Goal: Task Accomplishment & Management: Manage account settings

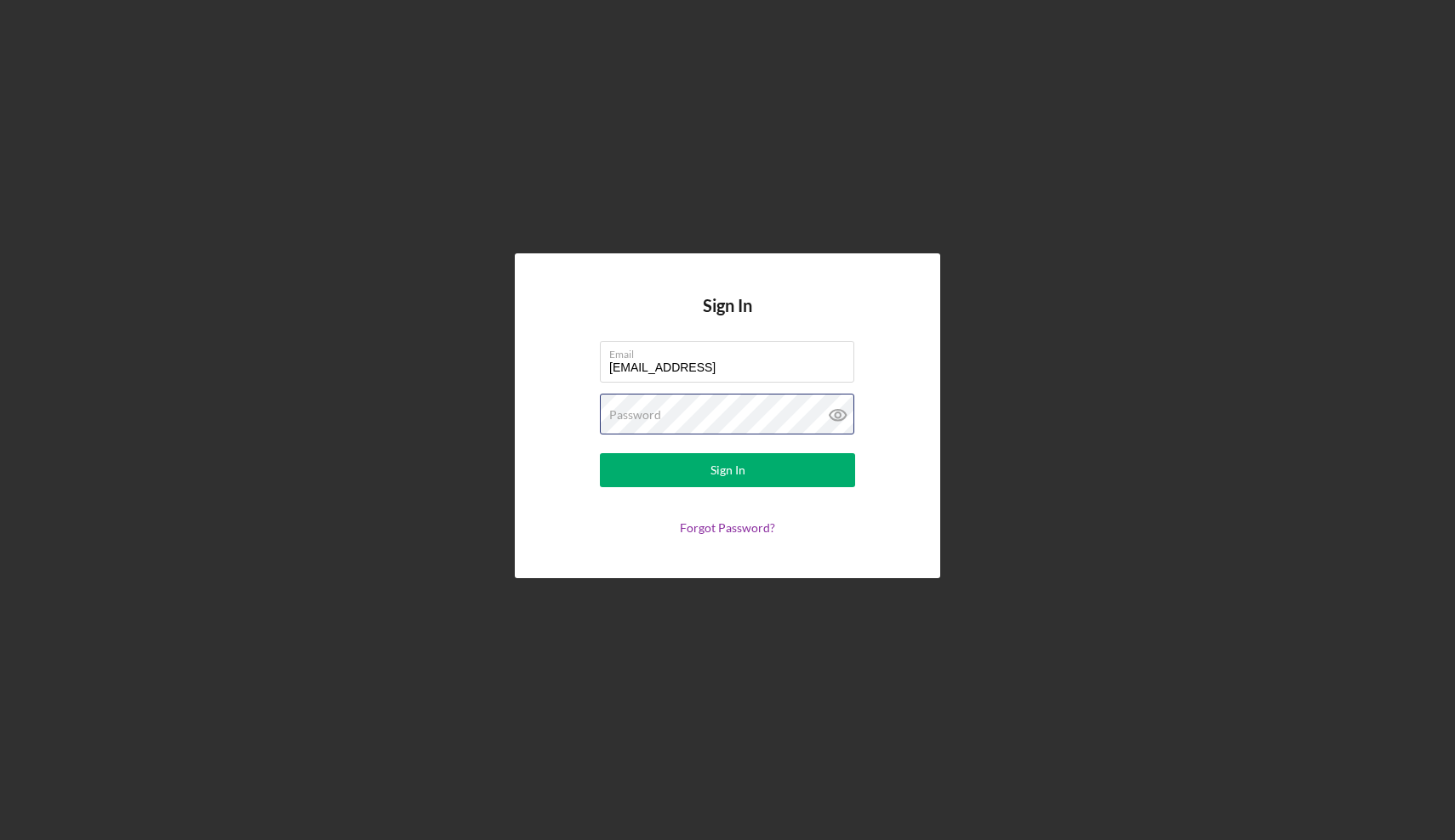
click at [727, 470] on button "Sign In" at bounding box center [727, 470] width 255 height 34
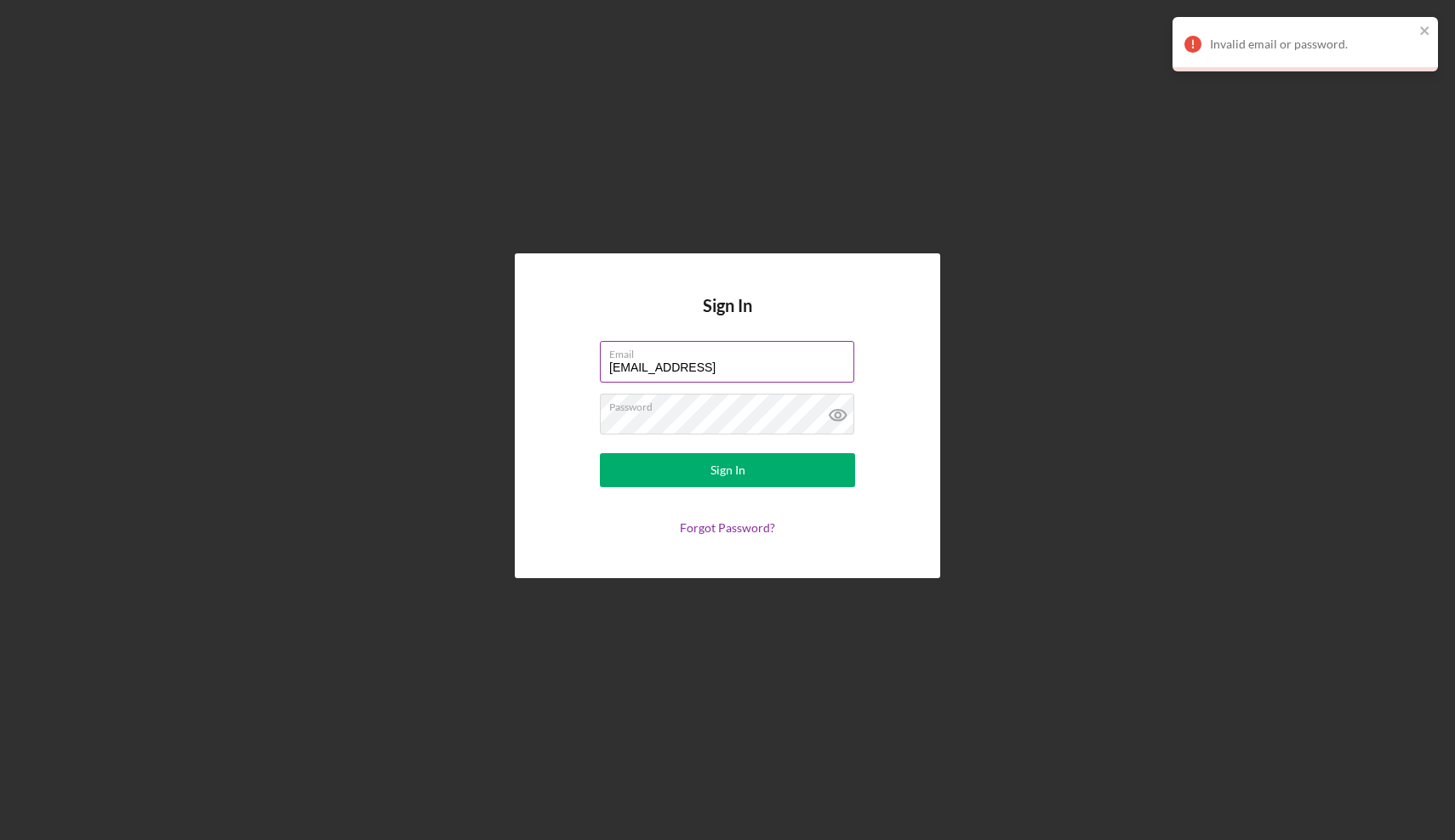
click at [726, 368] on input "info@thecultureside.og" at bounding box center [727, 361] width 254 height 41
type input "info@thecultureside.org"
click at [727, 470] on button "Sign In" at bounding box center [727, 470] width 255 height 34
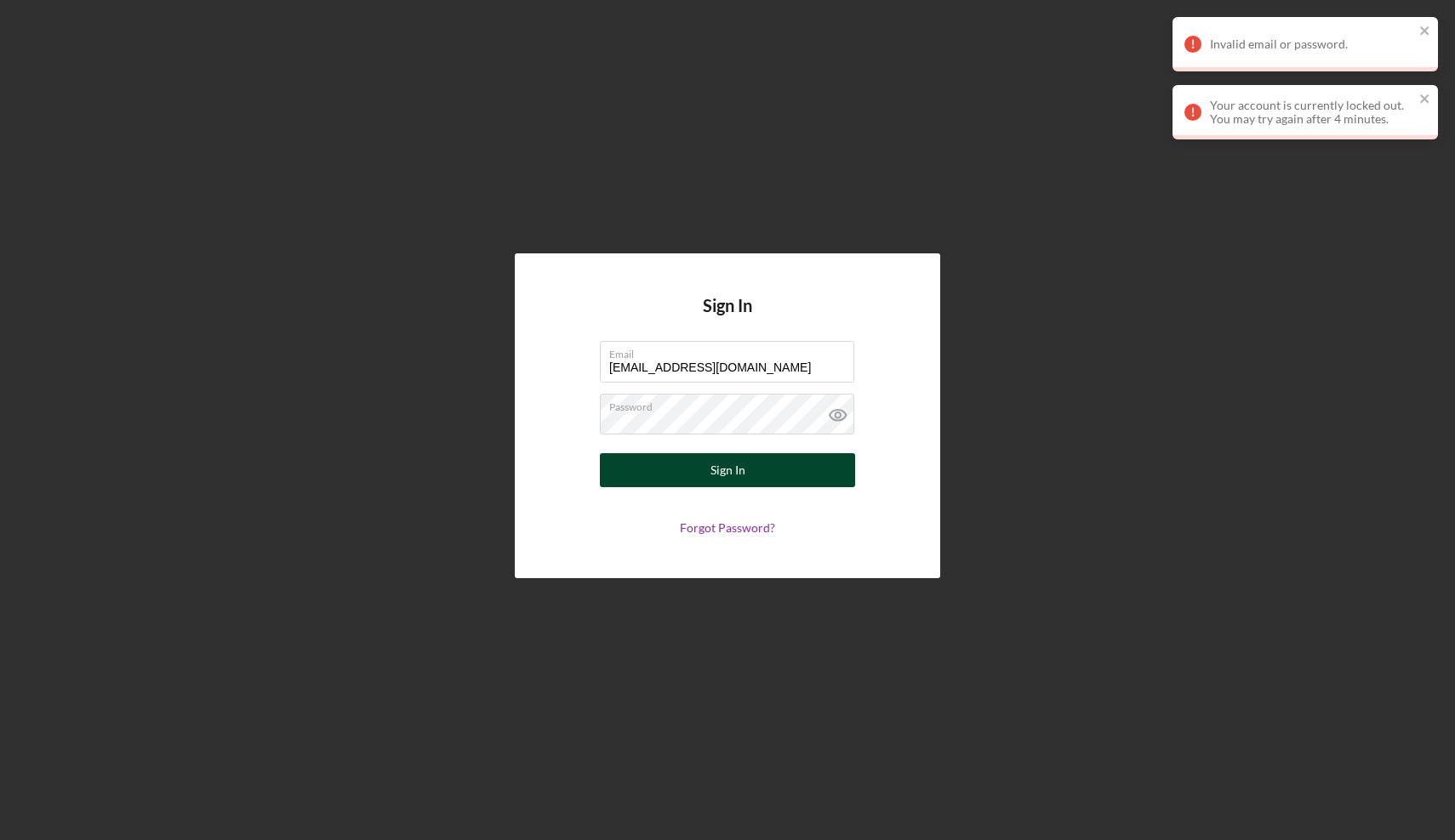
click at [755, 482] on button "Sign In" at bounding box center [727, 470] width 255 height 34
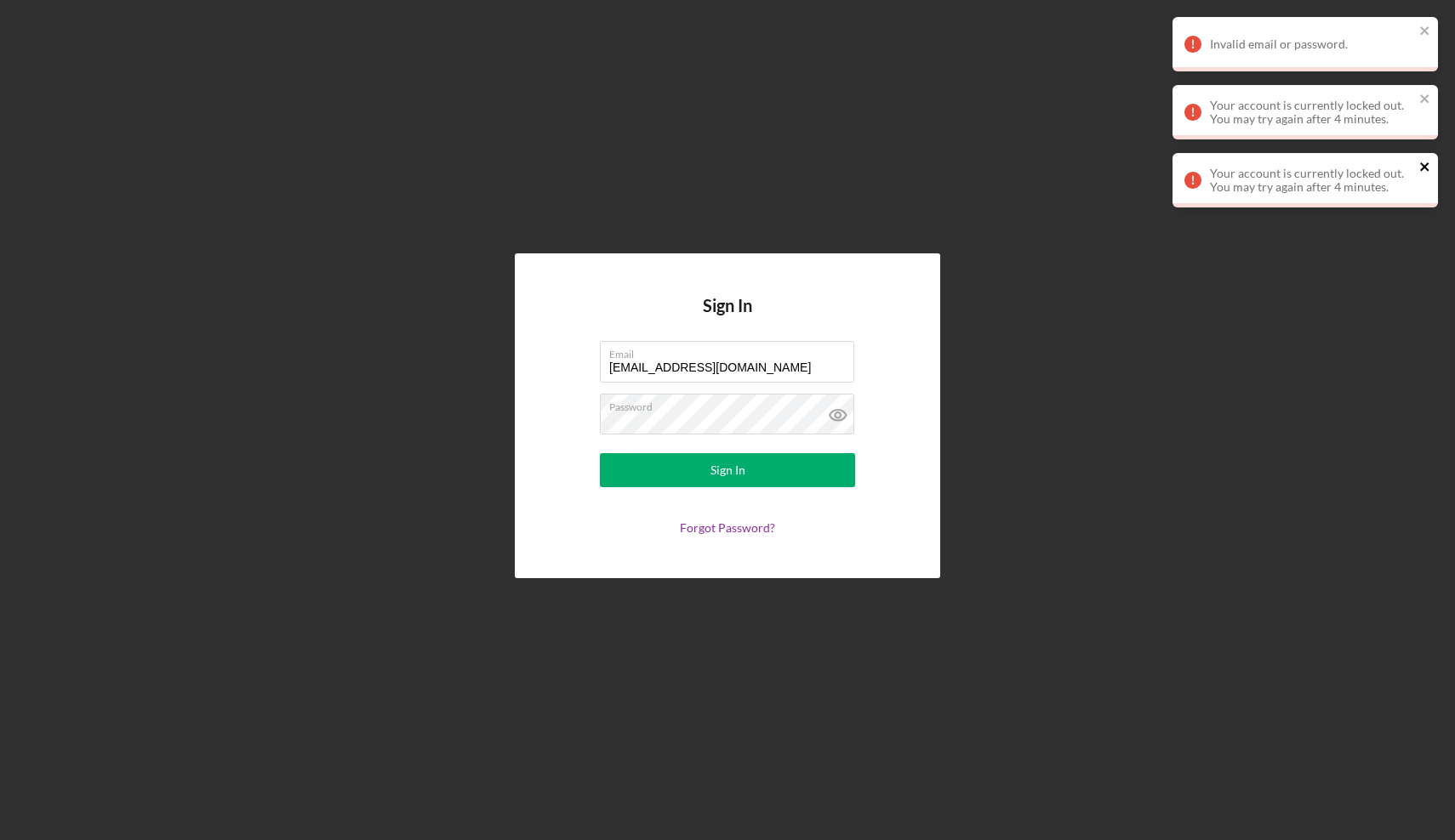
click at [1424, 167] on icon "close" at bounding box center [1424, 166] width 8 height 8
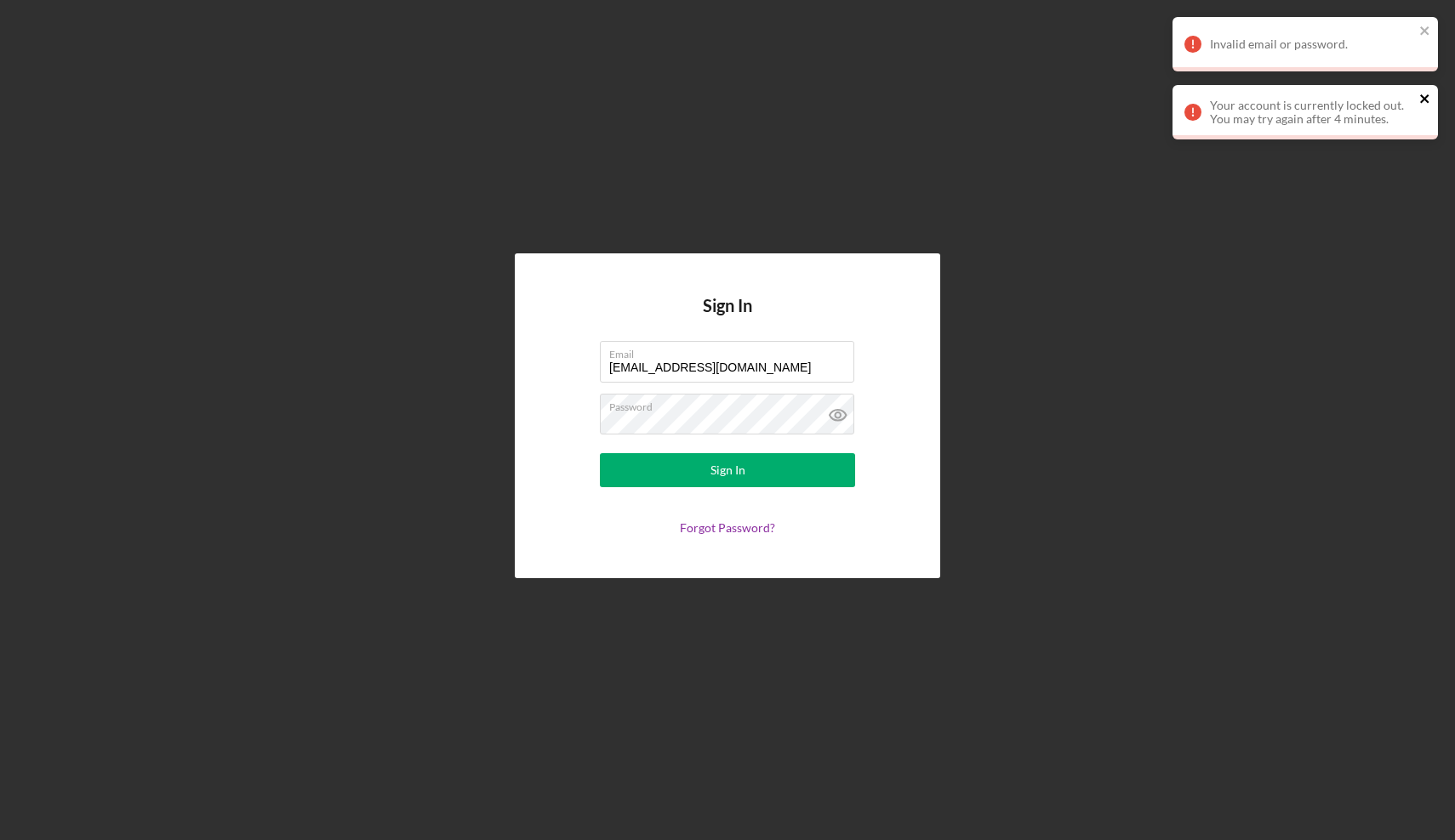
click at [1426, 93] on icon "close" at bounding box center [1425, 98] width 12 height 14
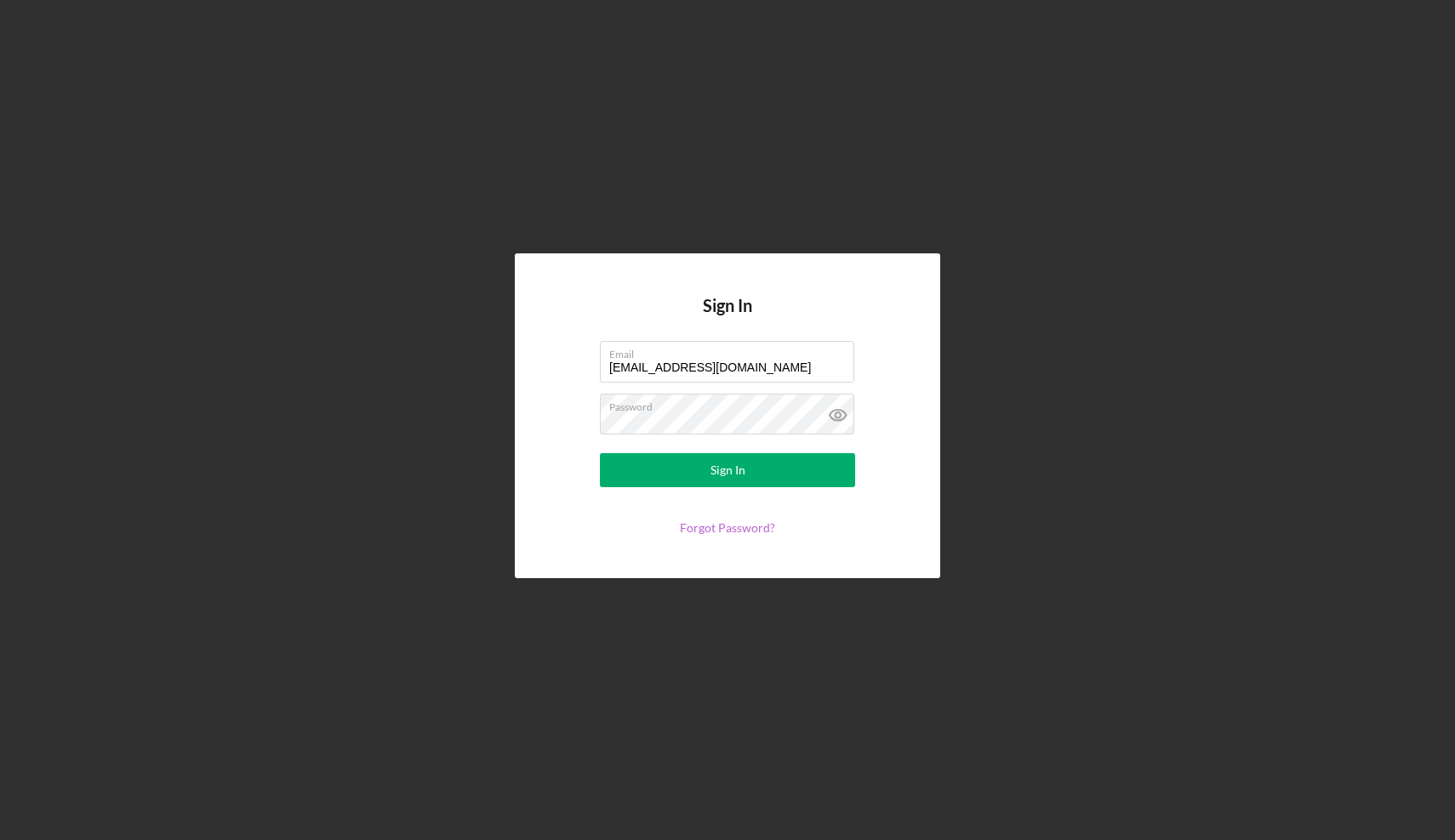
click at [695, 527] on link "Forgot Password?" at bounding box center [727, 527] width 95 height 15
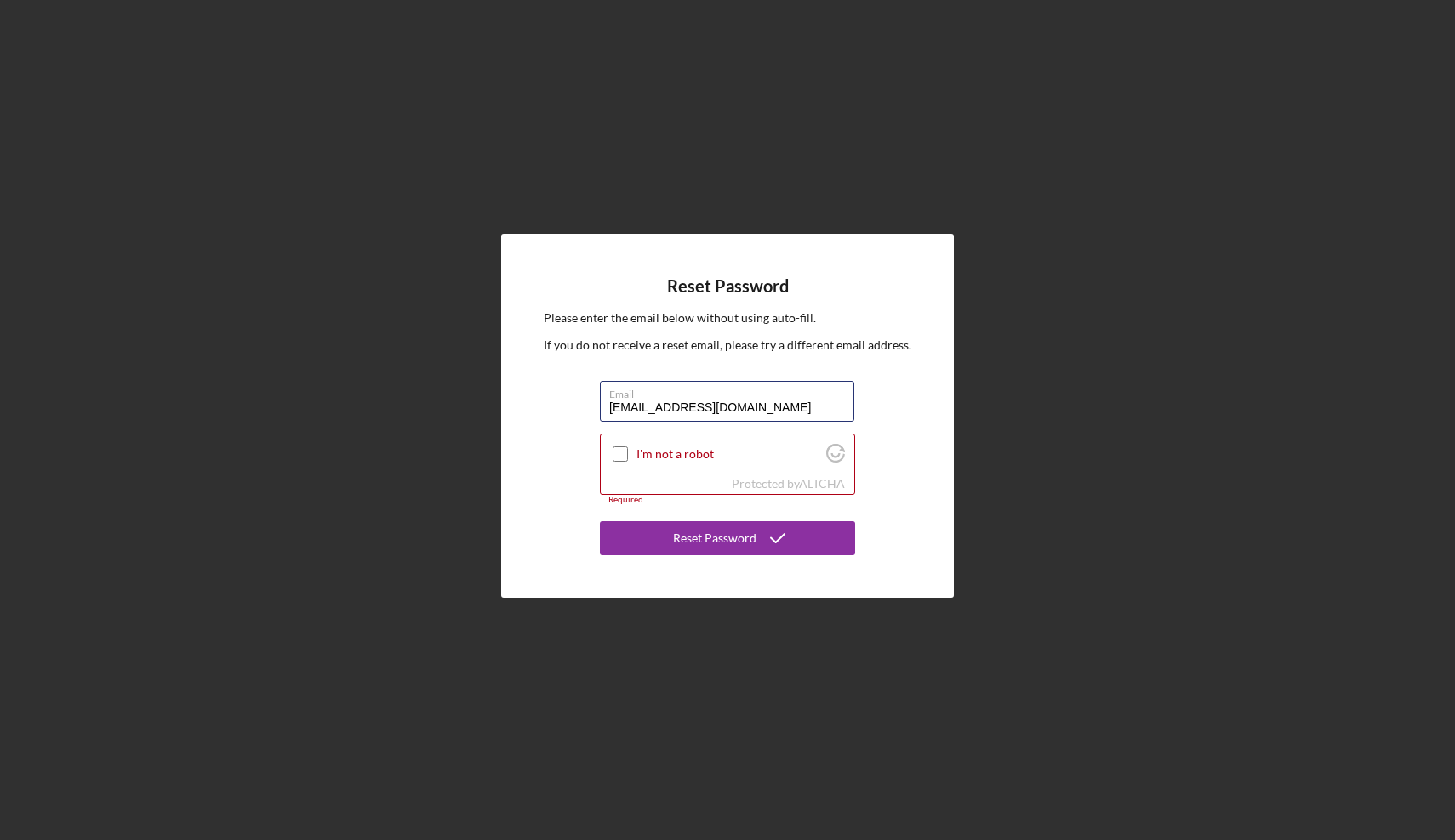
type input "info@thecultureside.org"
click at [905, 440] on div "Reset Password Please enter the email below without using auto-fill. If you do …" at bounding box center [727, 416] width 453 height 364
click at [622, 460] on input "I'm not a robot" at bounding box center [620, 453] width 16 height 16
checkbox input "true"
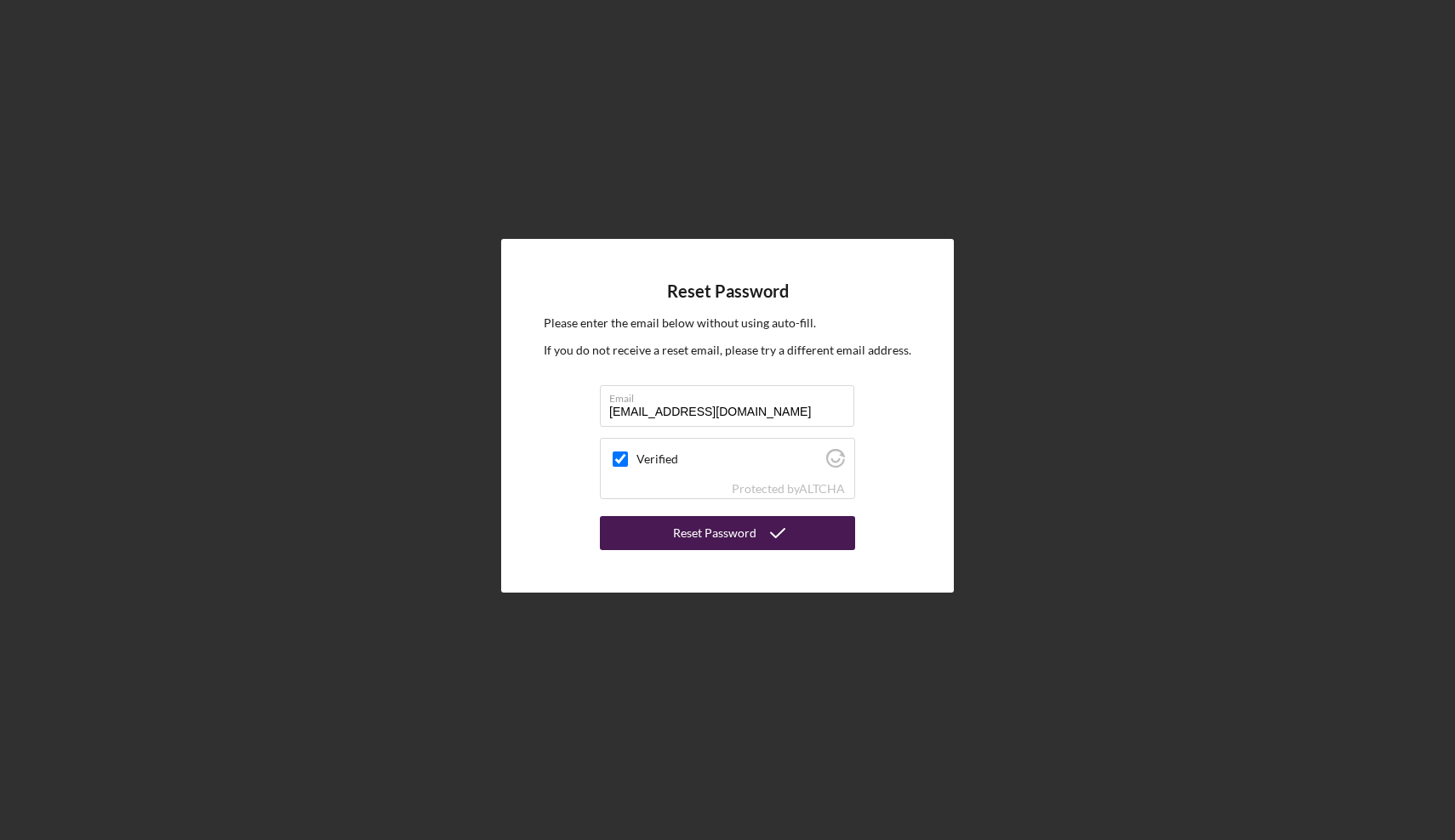
click at [700, 534] on div "Reset Password" at bounding box center [714, 533] width 83 height 34
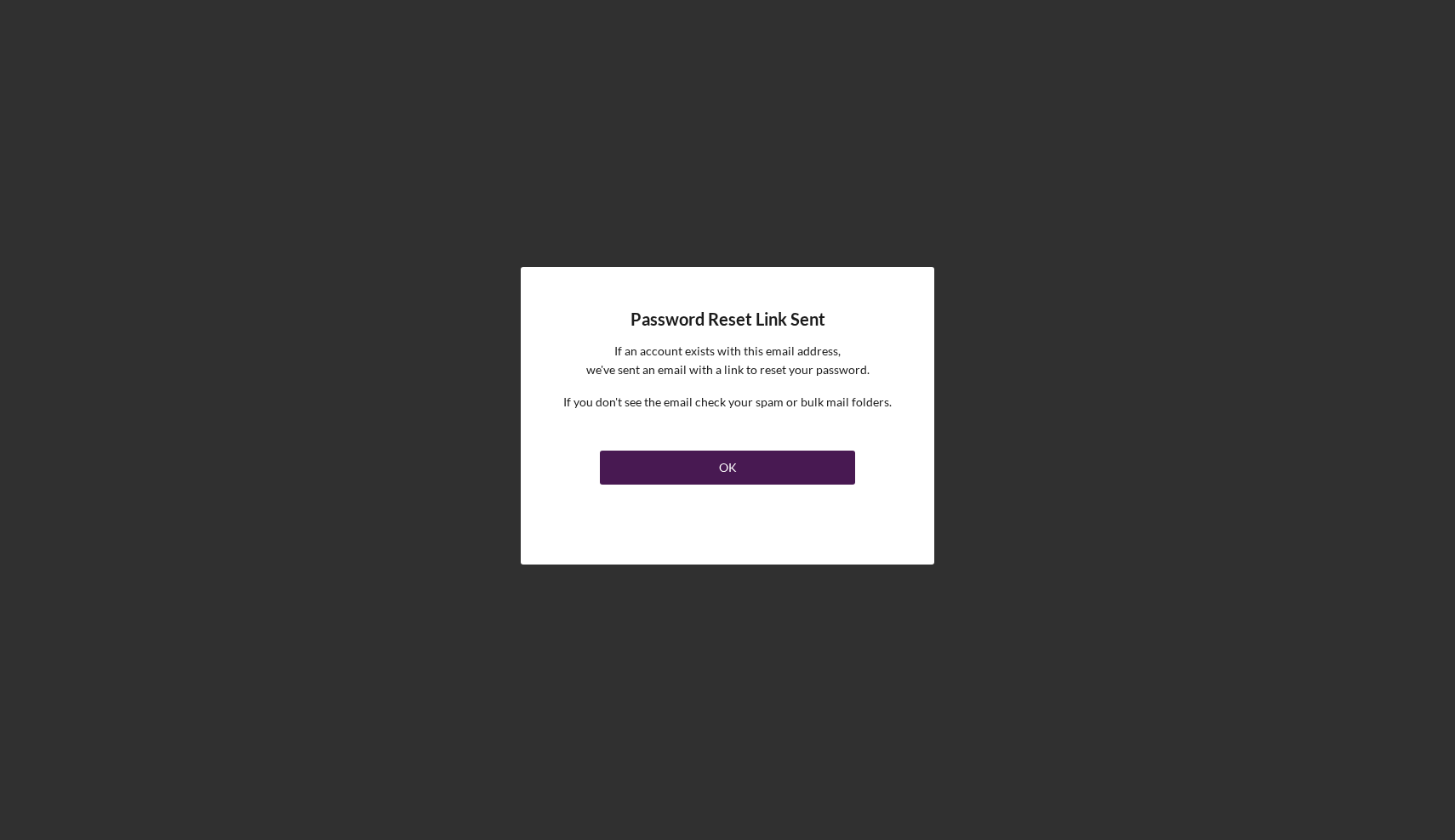
click at [714, 478] on button "OK" at bounding box center [727, 467] width 255 height 34
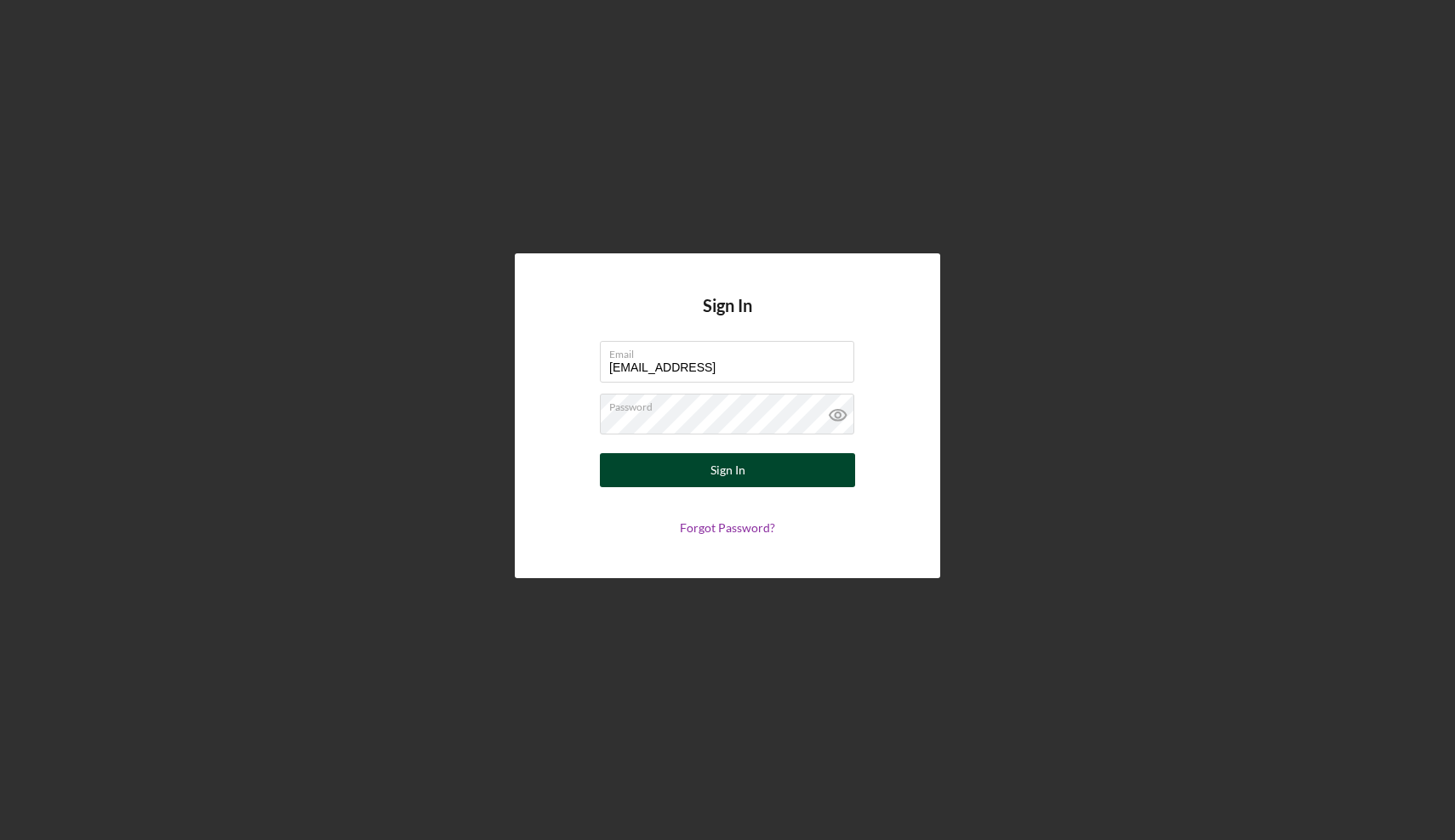
click at [699, 460] on button "Sign In" at bounding box center [727, 470] width 255 height 34
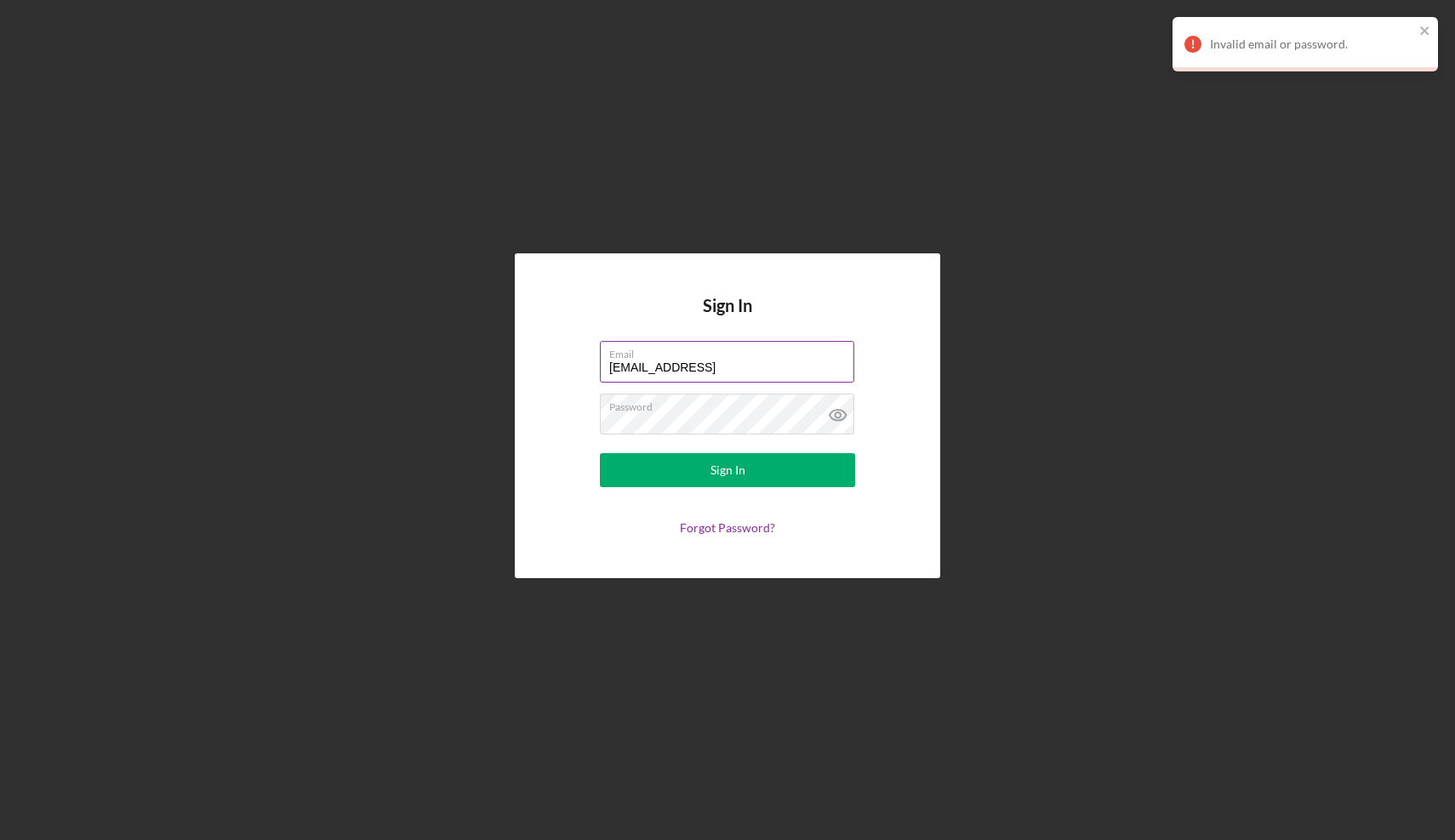
click at [722, 371] on input "info@thecultureside.og" at bounding box center [727, 361] width 254 height 41
type input "info@thecultureside.org"
click at [727, 470] on button "Sign In" at bounding box center [727, 470] width 255 height 34
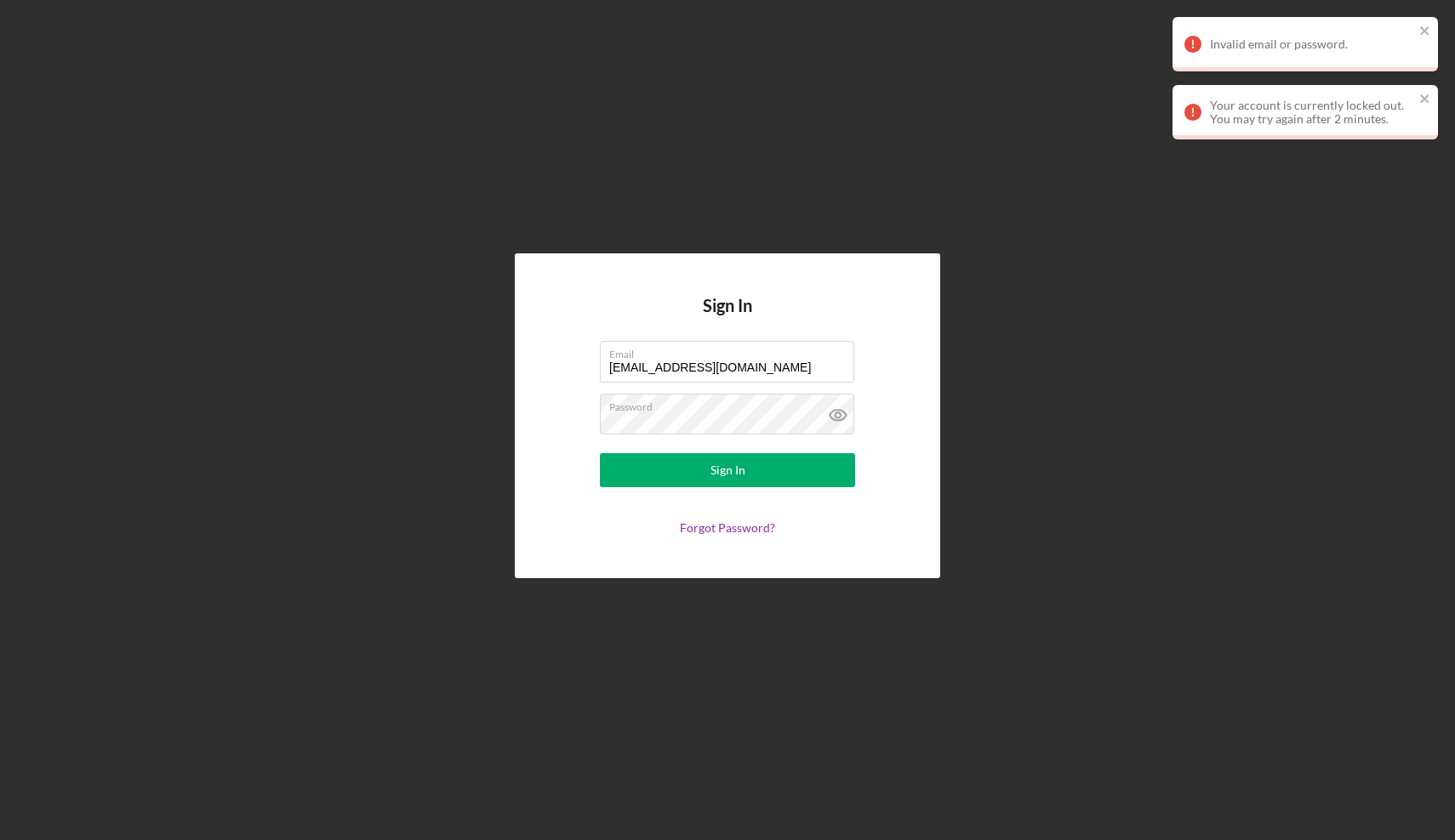
click at [899, 472] on div "Sign In Email info@thecultureside.org Password Sign In Forgot Password?" at bounding box center [727, 415] width 425 height 324
click at [838, 418] on icon at bounding box center [838, 415] width 5 height 5
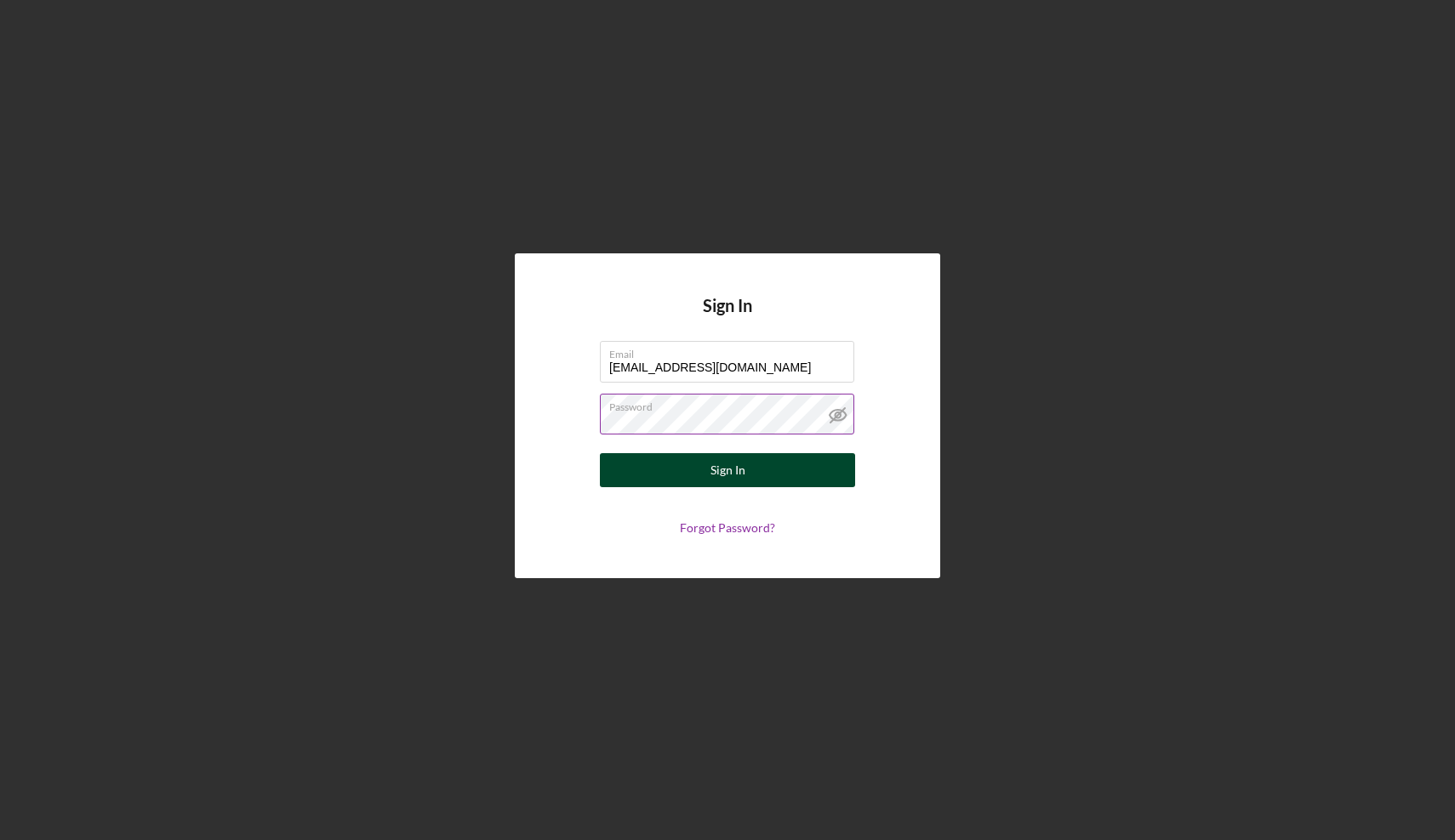
click at [729, 486] on div "Sign In" at bounding box center [728, 470] width 35 height 34
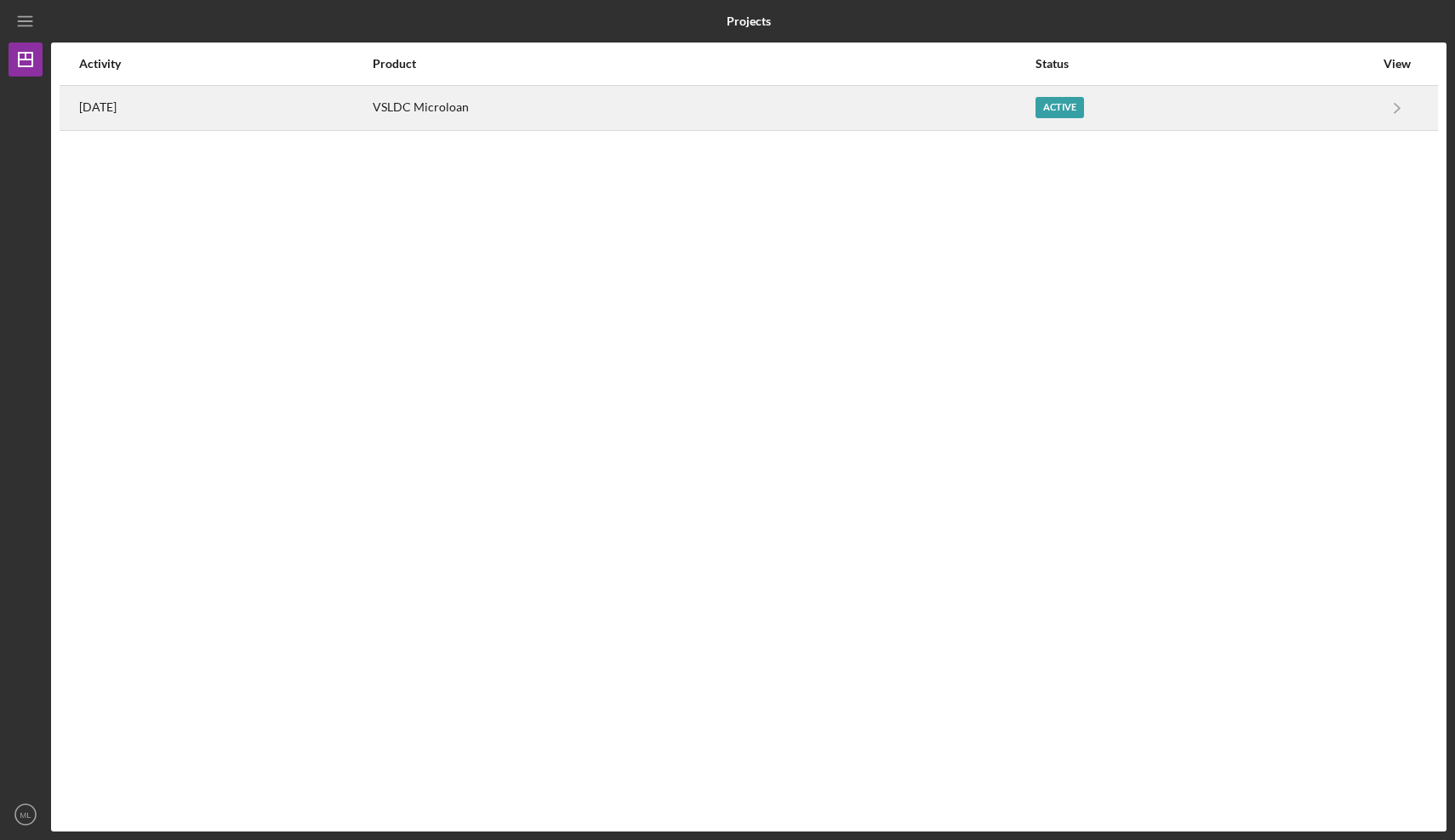
click at [1119, 102] on div "Active" at bounding box center [1204, 108] width 338 height 43
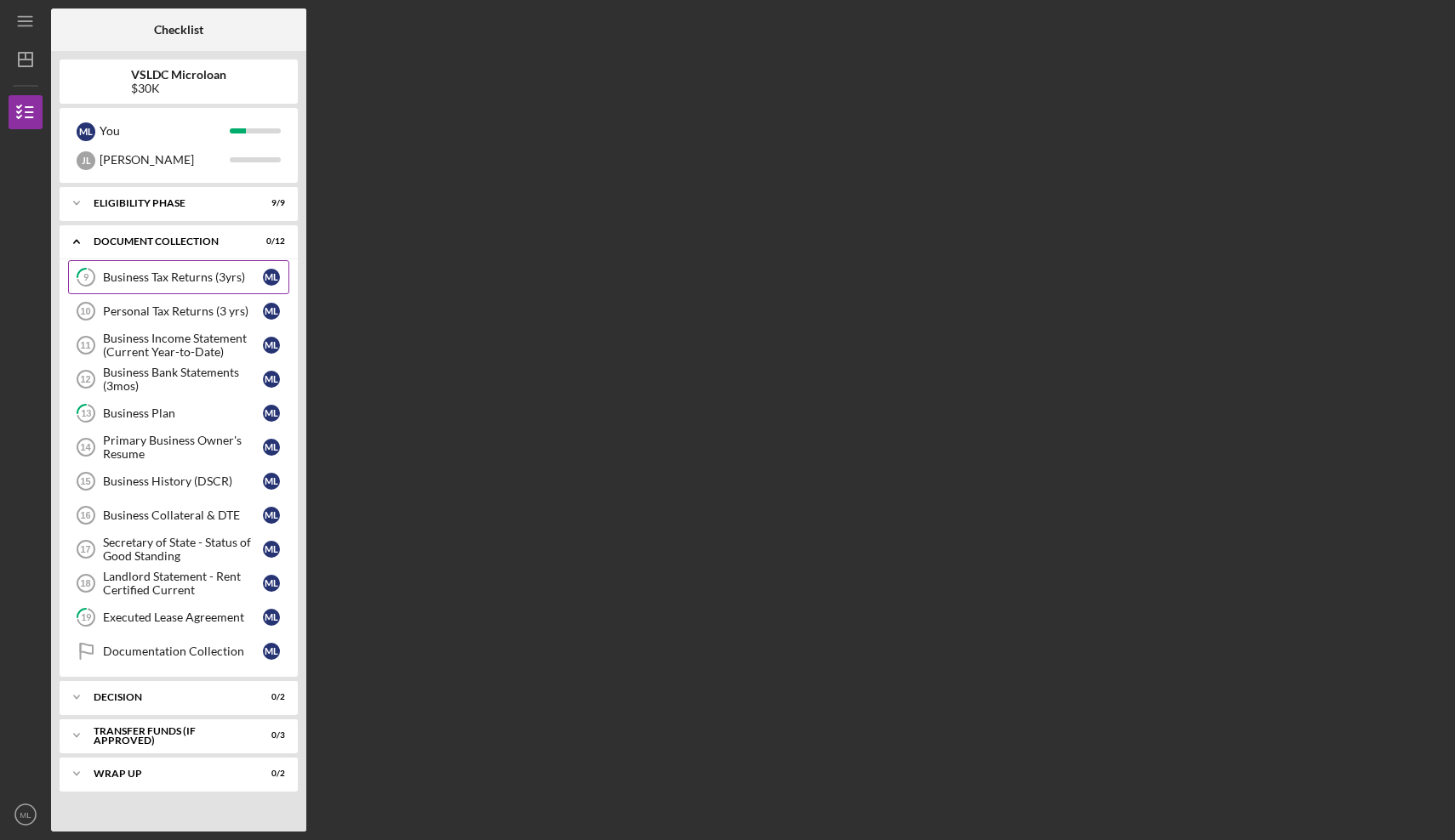
click at [192, 284] on link "9 Business Tax Returns (3yrs) M L" at bounding box center [178, 277] width 221 height 34
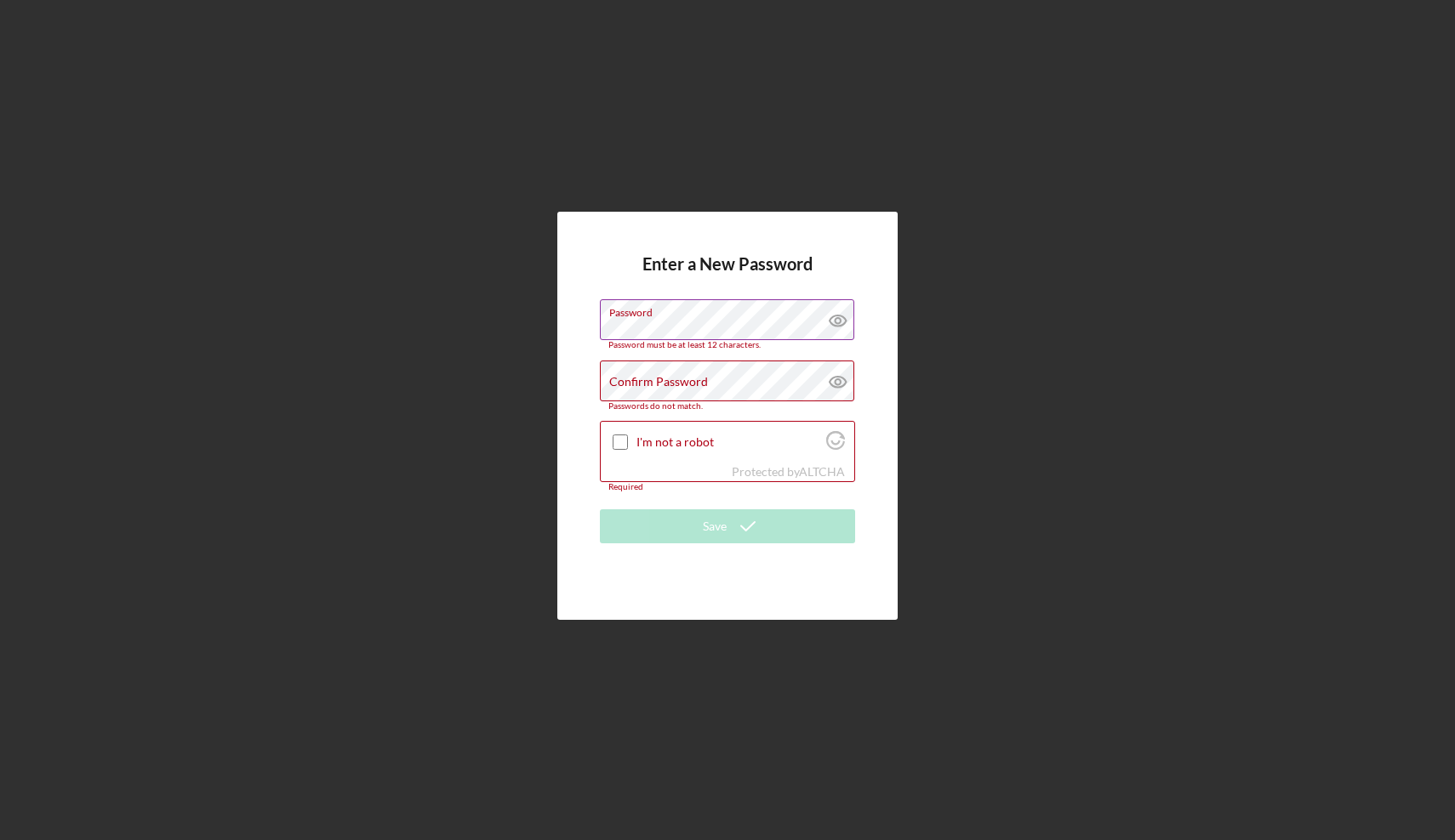
click at [783, 322] on div "Password Password must be at least 12 characters." at bounding box center [727, 324] width 255 height 51
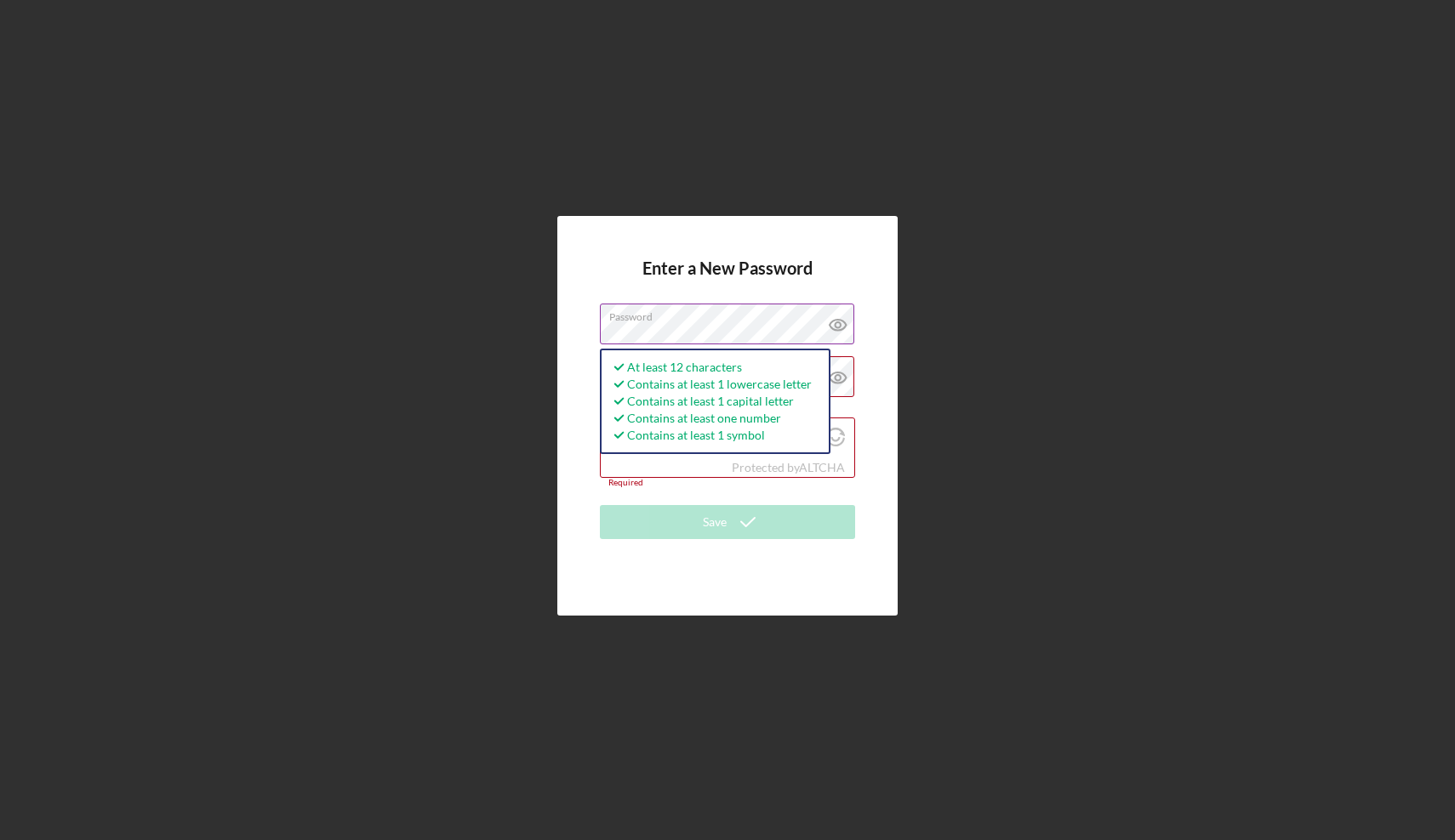
click at [841, 323] on icon at bounding box center [838, 324] width 43 height 43
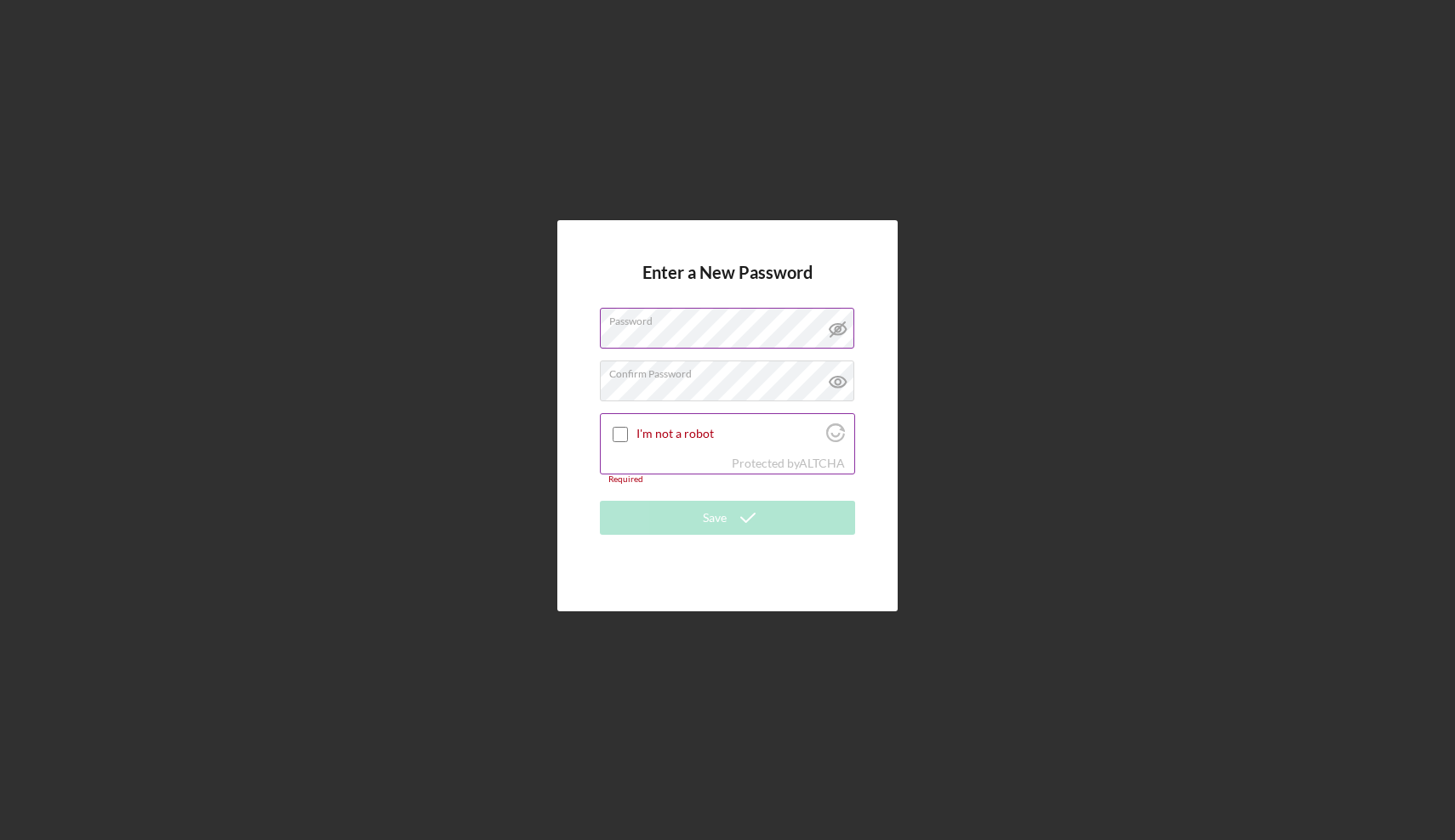
click at [622, 431] on input "I'm not a robot" at bounding box center [620, 434] width 16 height 16
checkbox input "true"
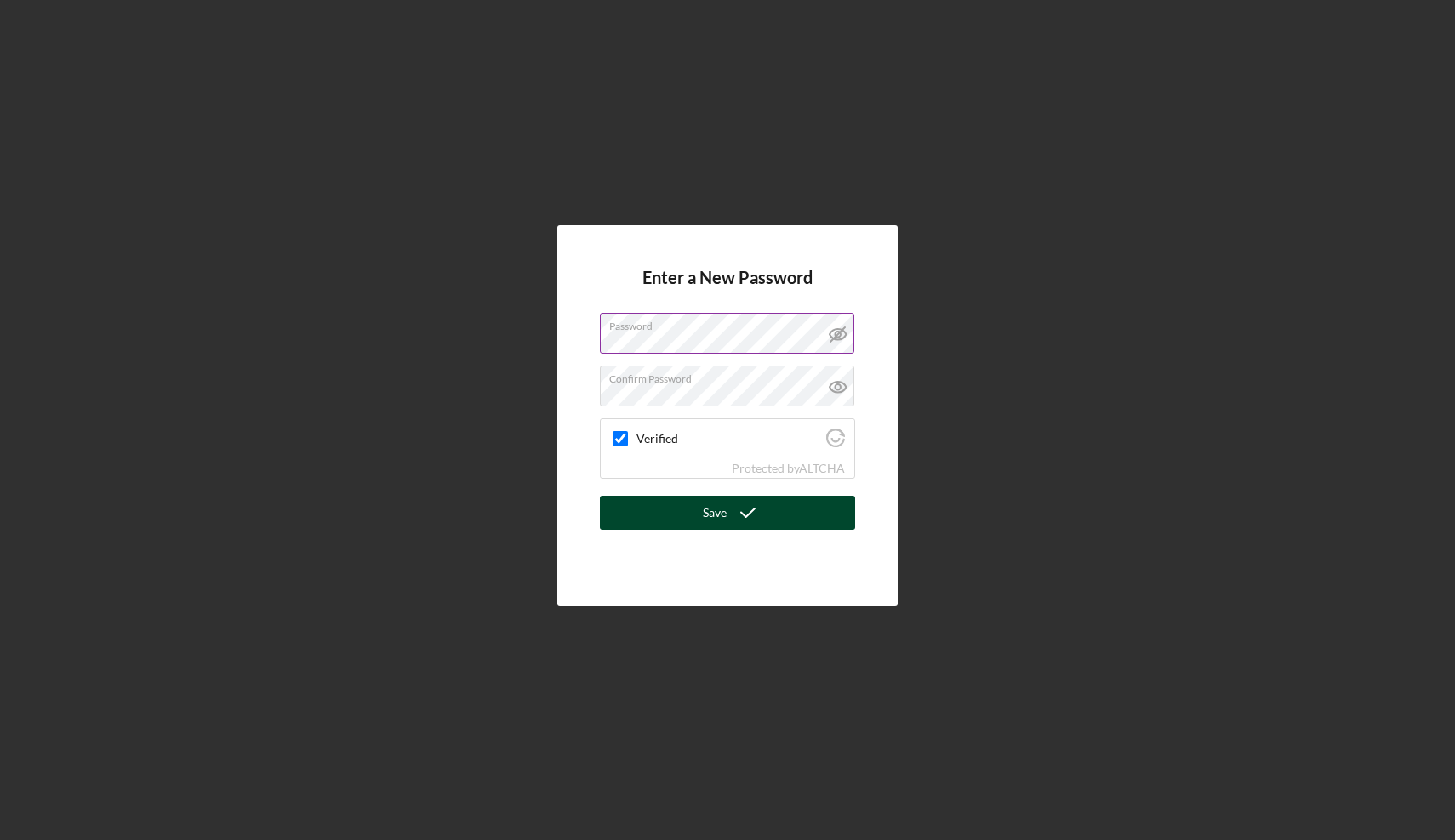
click at [702, 512] on button "Save" at bounding box center [727, 512] width 255 height 34
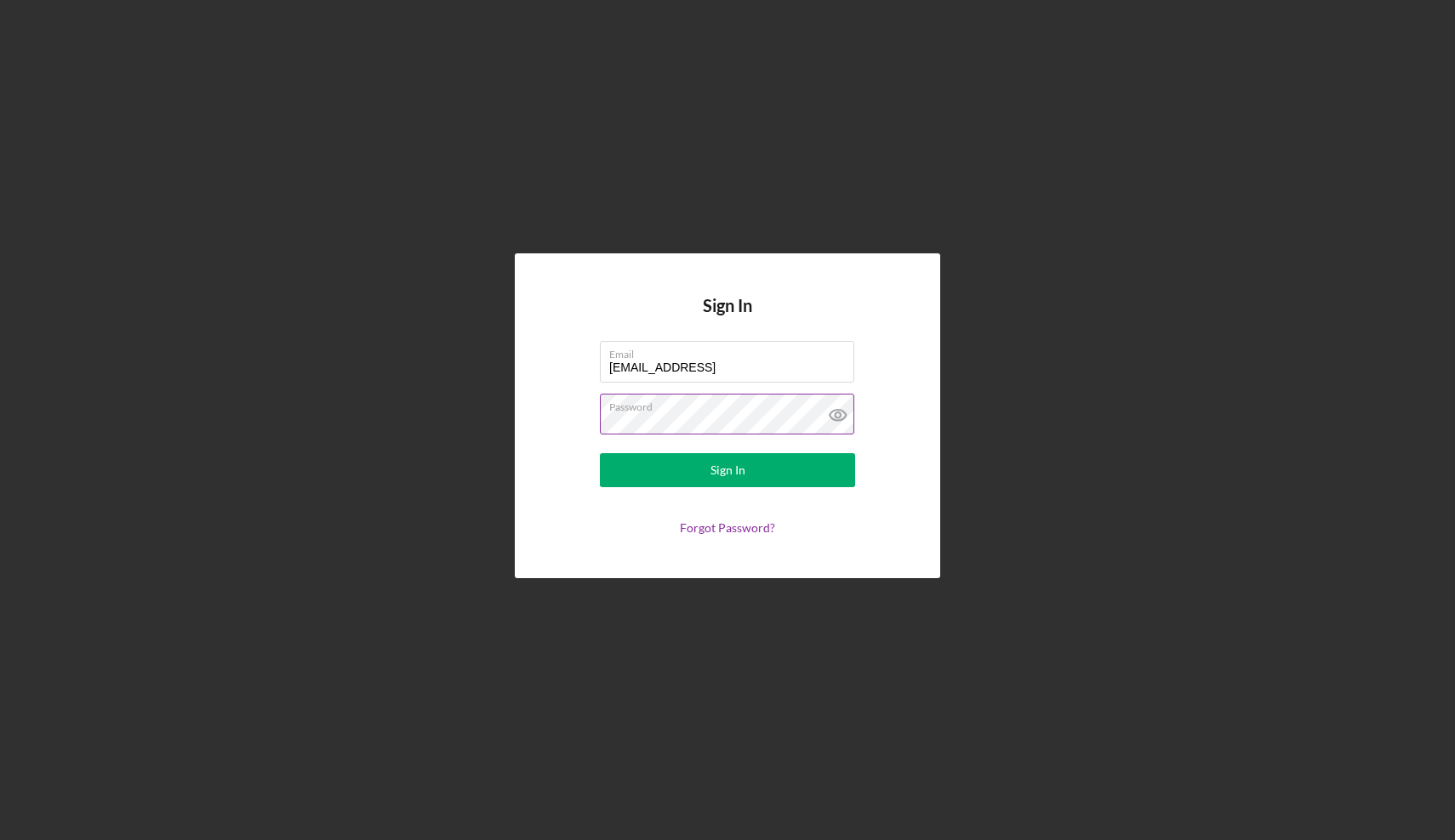
click at [831, 415] on icon at bounding box center [838, 415] width 43 height 43
click at [735, 472] on div "Sign In" at bounding box center [728, 470] width 35 height 34
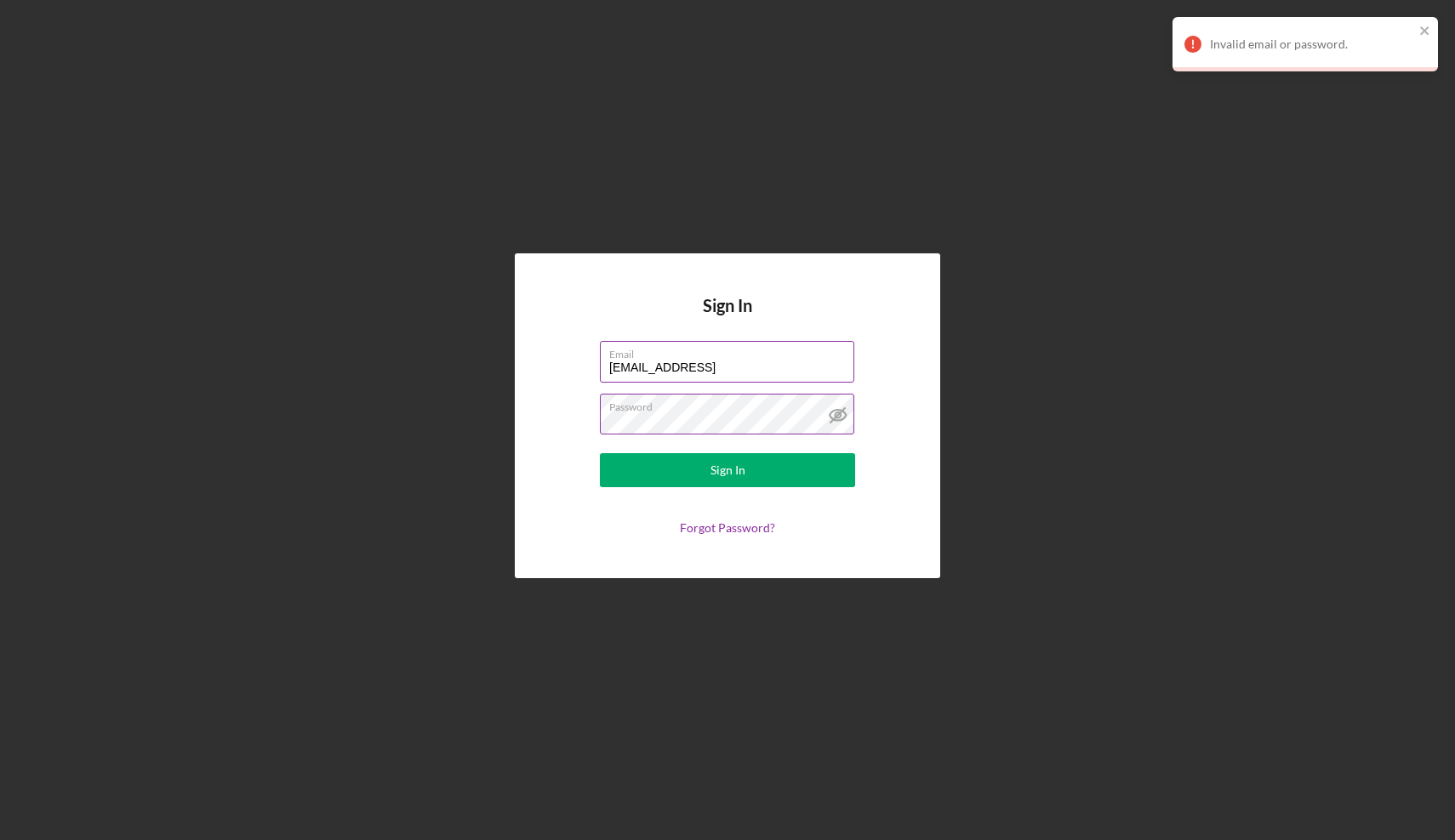
click at [725, 367] on input "info@thecultureside.og" at bounding box center [727, 361] width 254 height 41
type input "info@thecultureside.org"
click at [727, 470] on button "Sign In" at bounding box center [727, 470] width 255 height 34
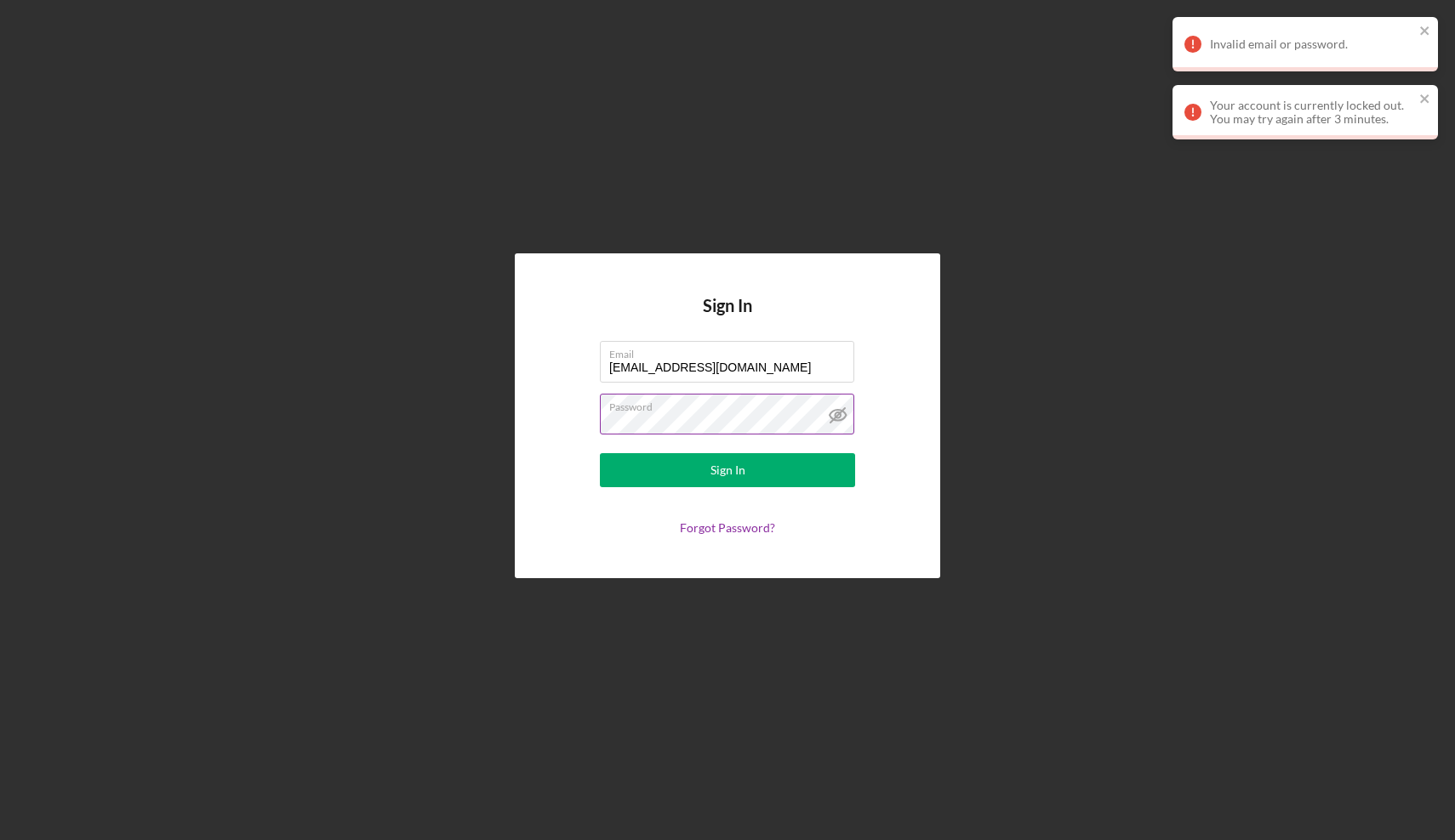
click at [902, 473] on div "Sign In Email info@thecultureside.org Password Sign In Forgot Password?" at bounding box center [727, 415] width 425 height 324
click at [1423, 93] on icon "close" at bounding box center [1425, 98] width 12 height 14
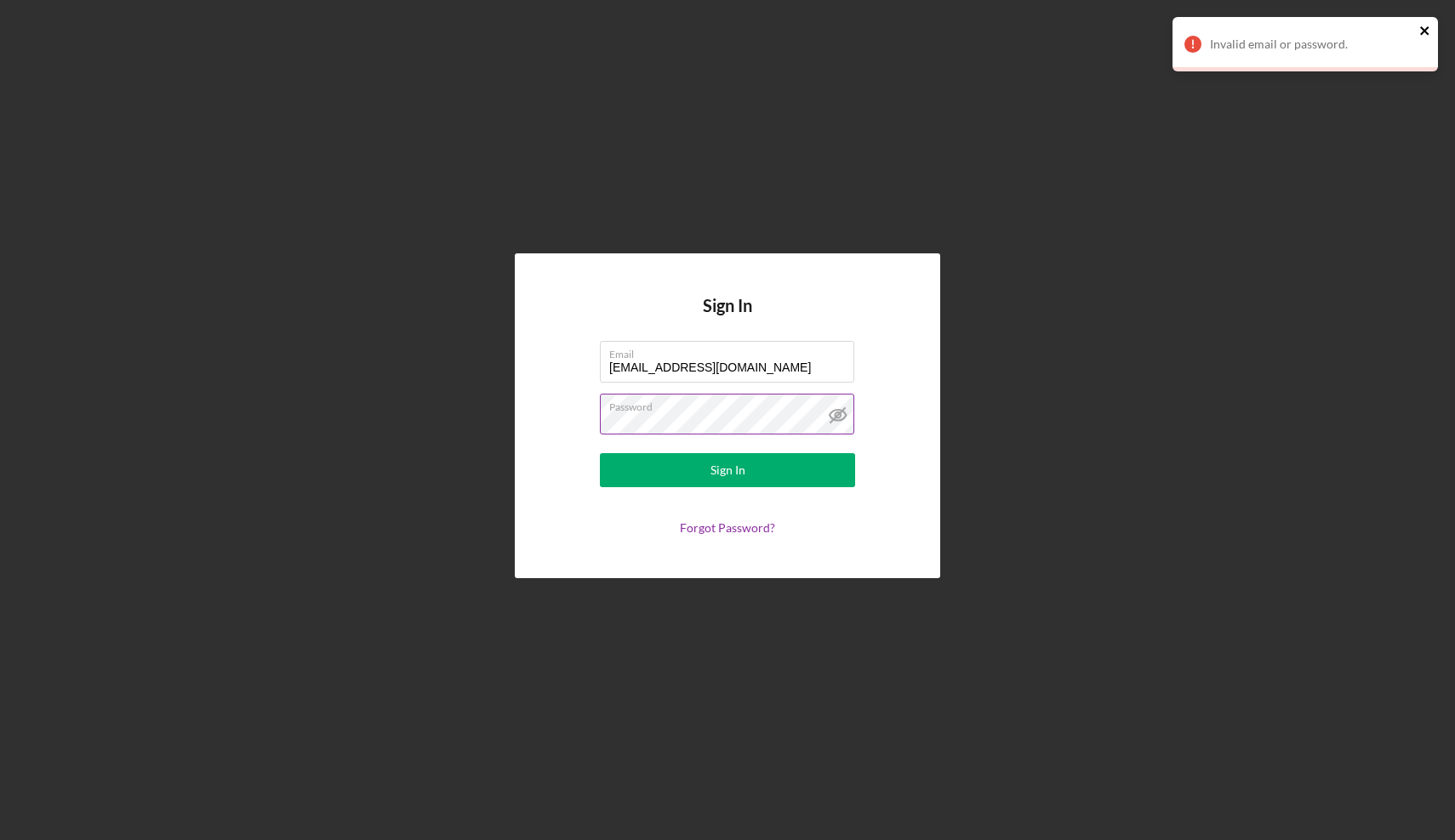
click at [1427, 29] on icon "close" at bounding box center [1424, 30] width 8 height 8
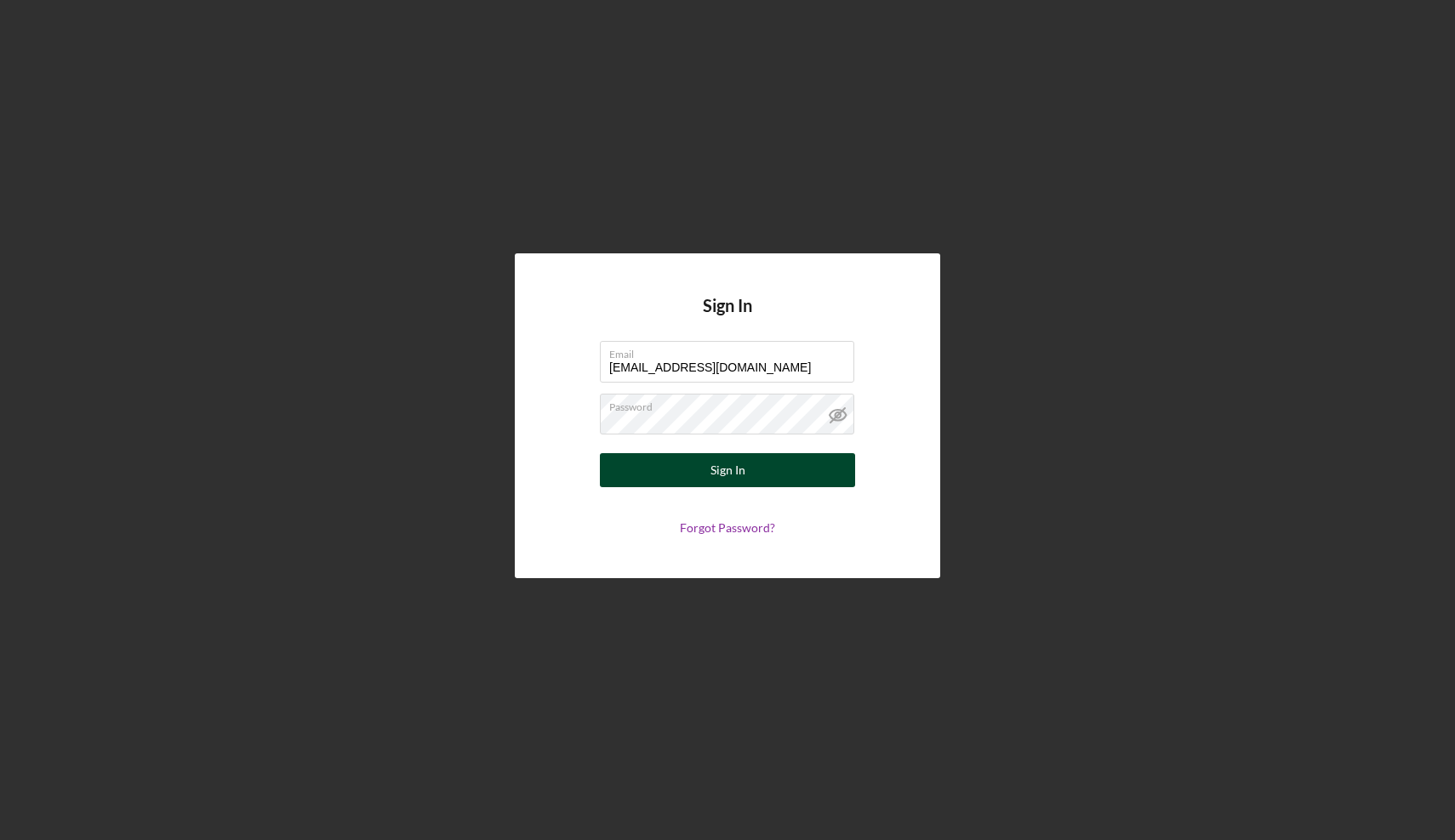
click at [686, 472] on button "Sign In" at bounding box center [727, 470] width 255 height 34
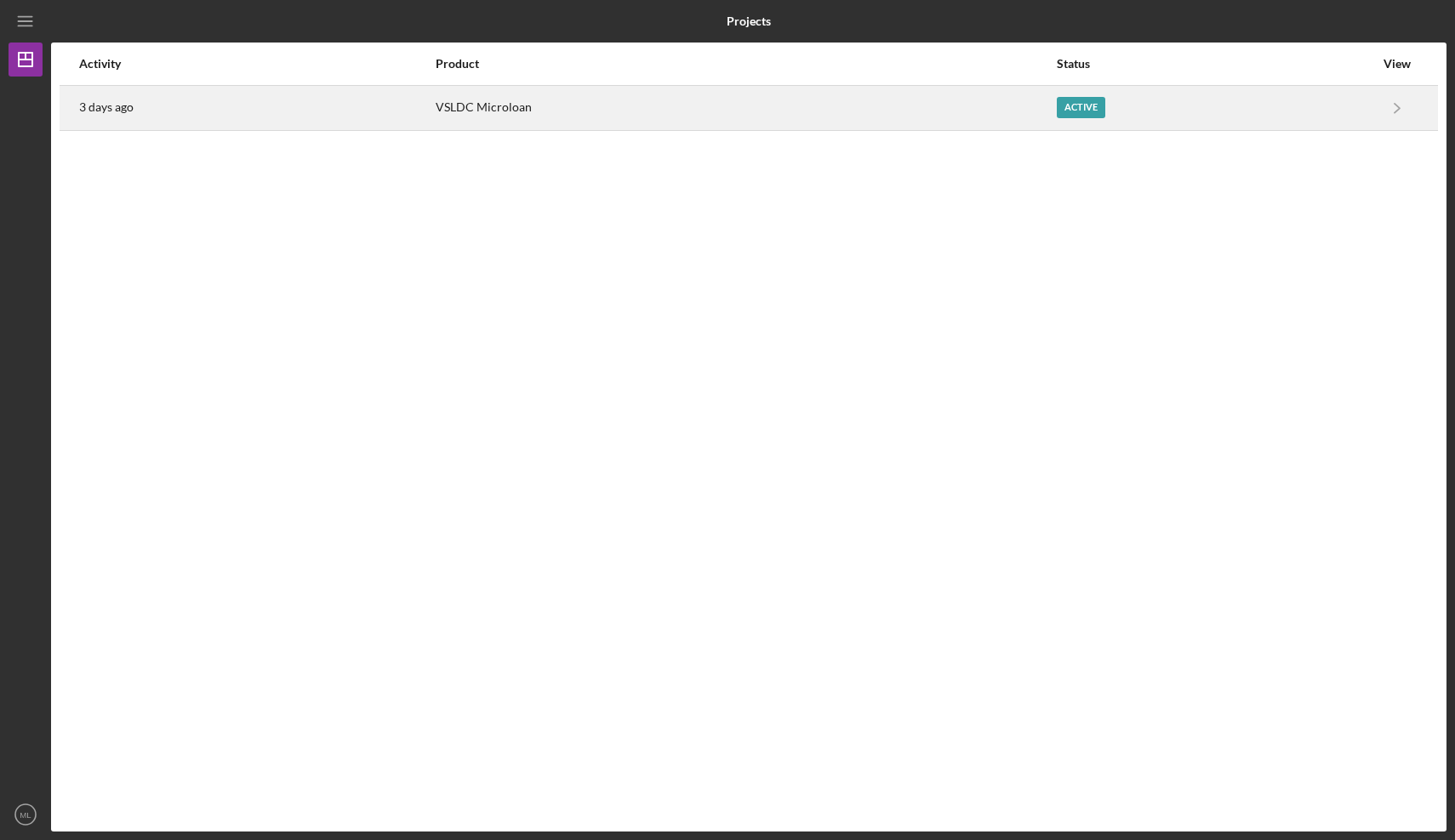
click at [1056, 99] on div "Active" at bounding box center [1080, 107] width 48 height 21
